Goal: Task Accomplishment & Management: Manage account settings

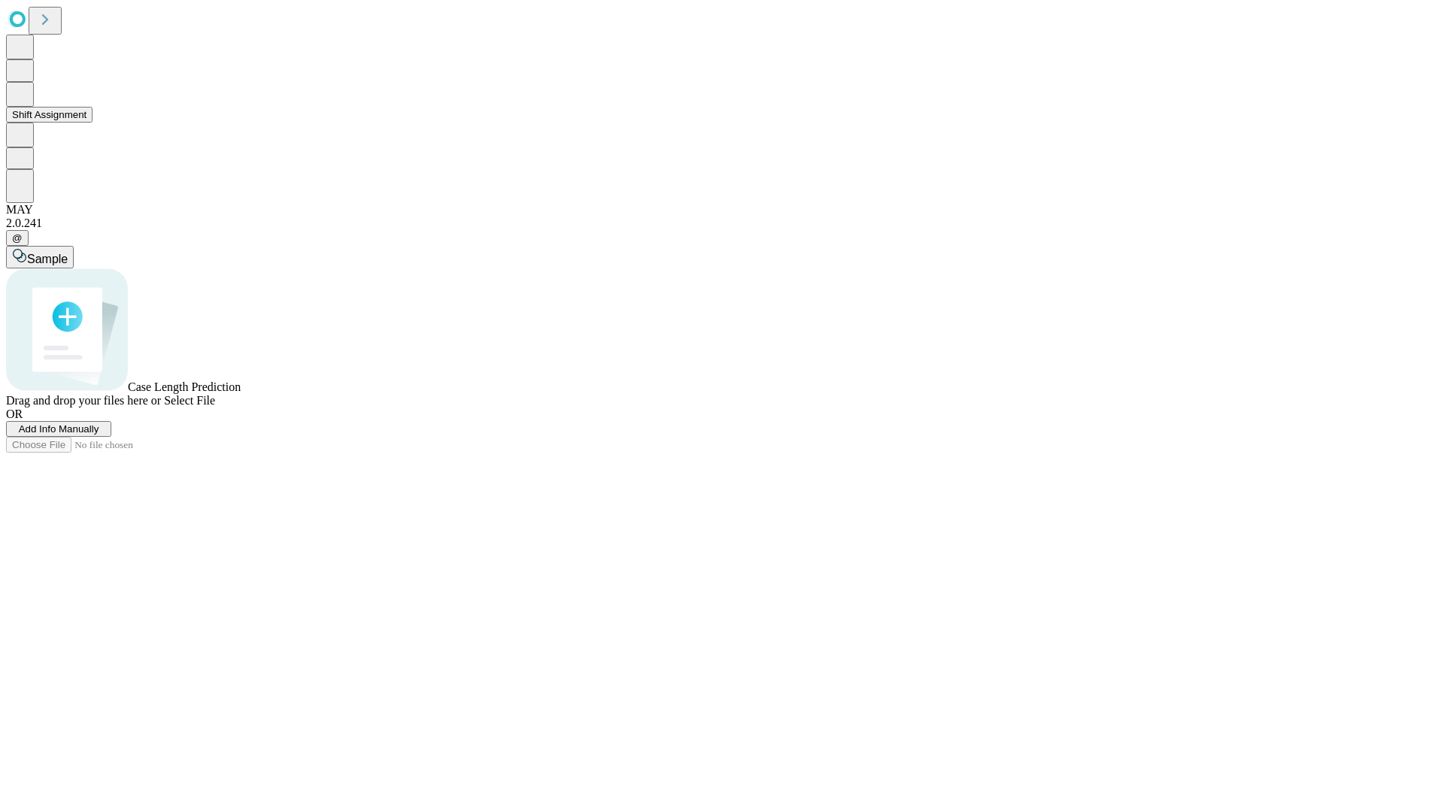
click at [93, 123] on button "Shift Assignment" at bounding box center [49, 115] width 86 height 16
